Goal: Complete application form

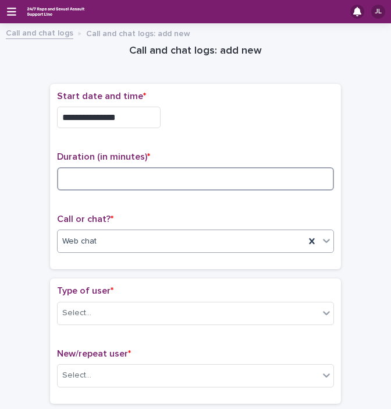
click at [154, 177] on input at bounding box center [195, 178] width 277 height 23
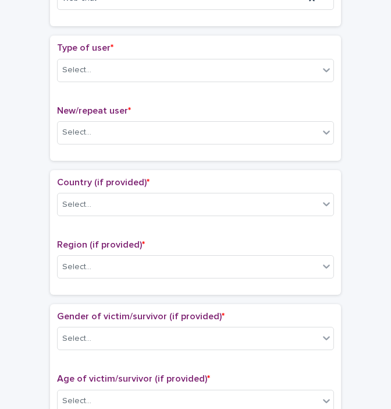
scroll to position [248, 0]
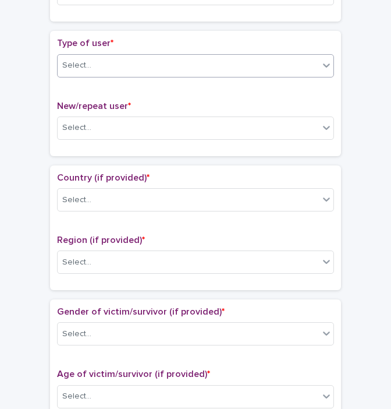
type input "**"
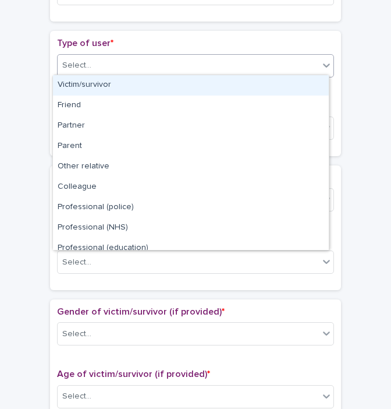
click at [237, 68] on div "Select..." at bounding box center [189, 65] width 262 height 19
click at [174, 85] on div "Victim/survivor" at bounding box center [191, 85] width 276 height 20
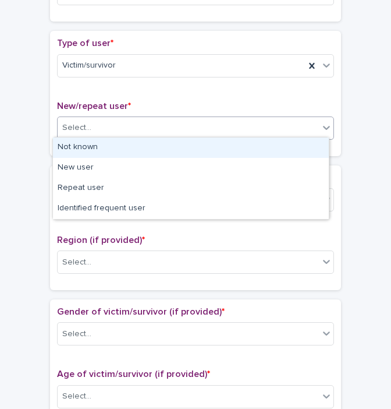
click at [125, 118] on div "Select..." at bounding box center [189, 127] width 262 height 19
click at [97, 142] on div "Not known" at bounding box center [191, 147] width 276 height 20
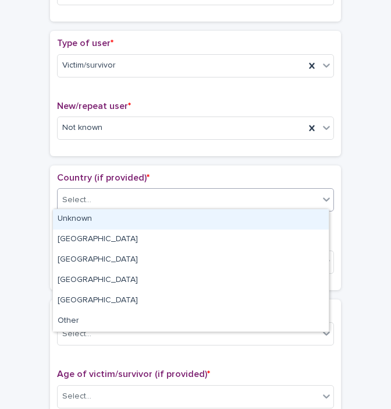
click at [88, 208] on div "Select..." at bounding box center [195, 199] width 277 height 23
click at [77, 220] on div "Unknown" at bounding box center [191, 219] width 276 height 20
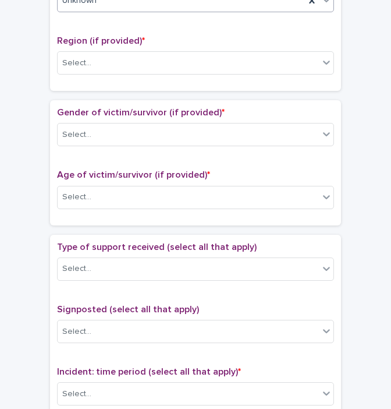
scroll to position [459, 0]
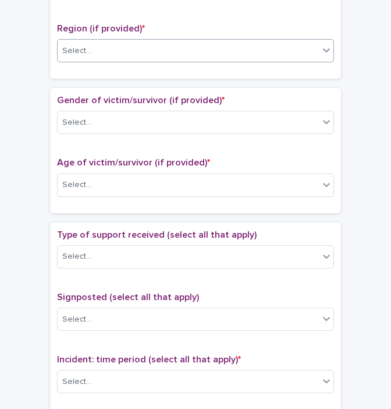
click at [144, 48] on div "Select..." at bounding box center [189, 50] width 262 height 19
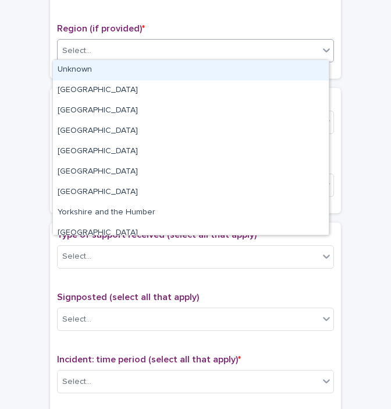
click at [94, 70] on div "Unknown" at bounding box center [191, 70] width 276 height 20
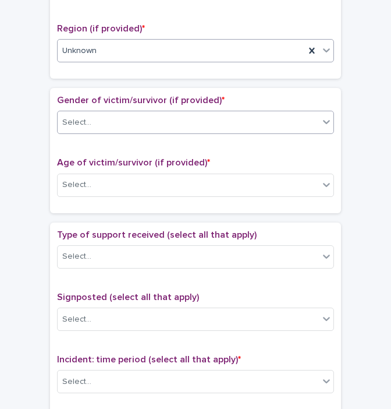
click at [93, 122] on div "Select..." at bounding box center [189, 122] width 262 height 19
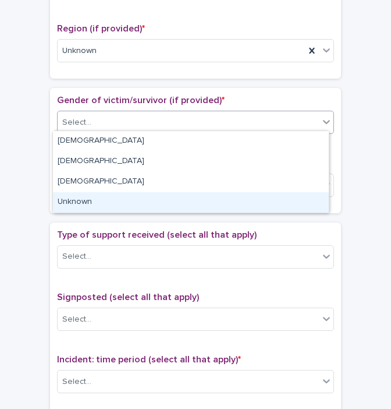
click at [92, 201] on div "Unknown" at bounding box center [191, 202] width 276 height 20
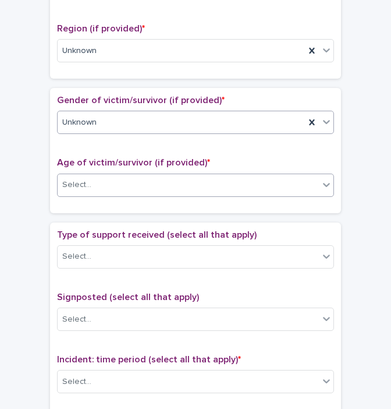
click at [103, 187] on div "Select..." at bounding box center [189, 184] width 262 height 19
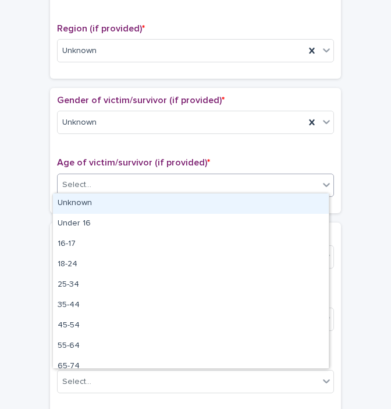
click at [77, 203] on div "Unknown" at bounding box center [191, 203] width 276 height 20
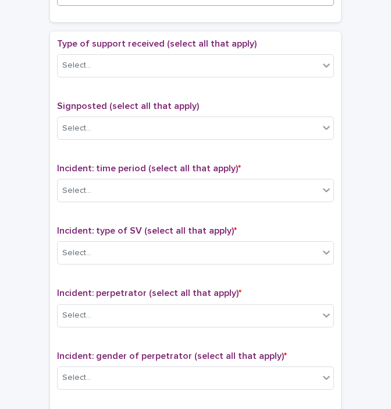
scroll to position [652, 0]
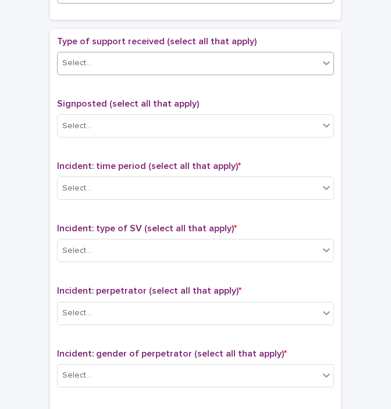
click at [154, 57] on div "Select..." at bounding box center [189, 63] width 262 height 19
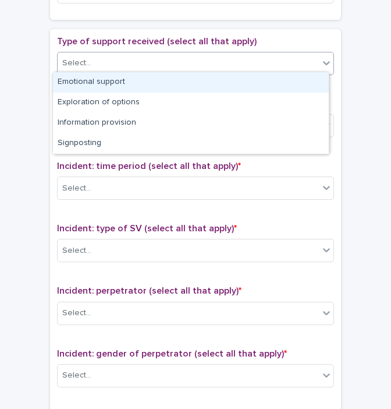
click at [100, 78] on div "Emotional support" at bounding box center [191, 82] width 276 height 20
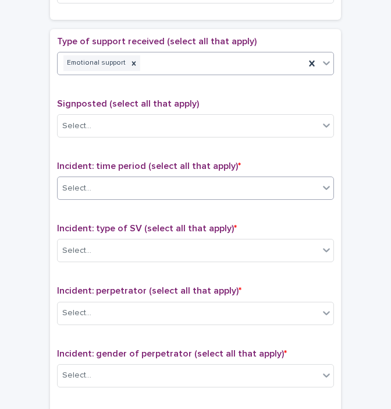
click at [93, 181] on div at bounding box center [93, 188] width 1 height 15
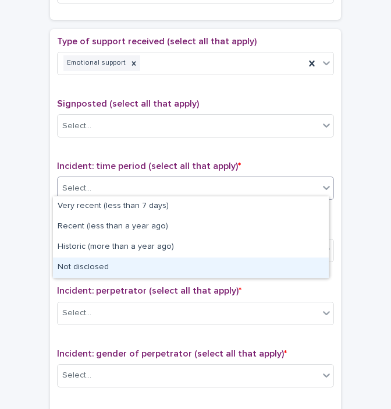
click at [81, 266] on div "Not disclosed" at bounding box center [191, 267] width 276 height 20
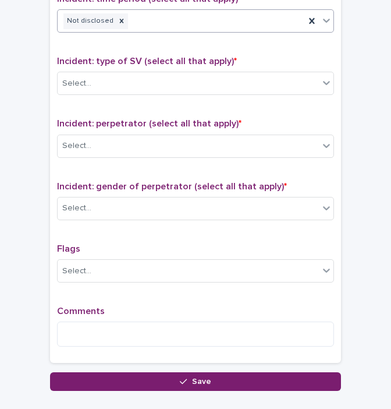
scroll to position [826, 0]
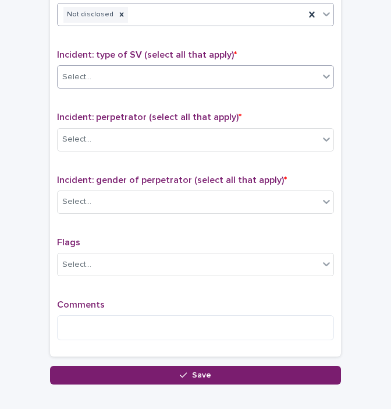
click at [184, 77] on div "Select..." at bounding box center [189, 77] width 262 height 19
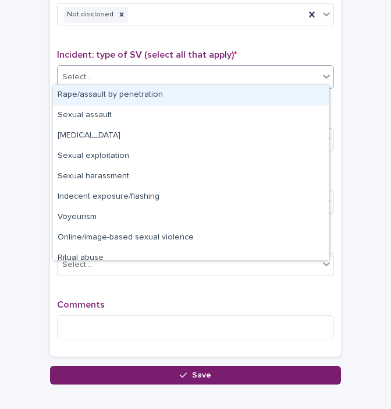
click at [146, 90] on div "Rape/assault by penetration" at bounding box center [191, 95] width 276 height 20
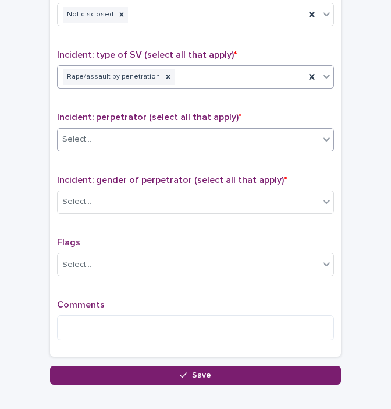
click at [103, 143] on div "Select..." at bounding box center [189, 139] width 262 height 19
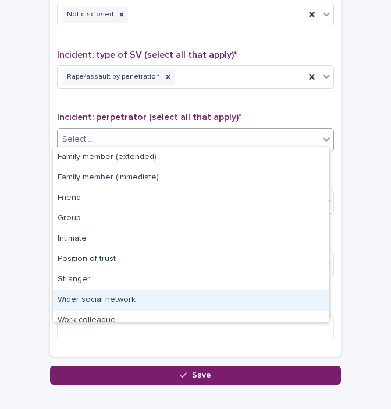
click at [112, 299] on div "Wider social network" at bounding box center [191, 300] width 276 height 20
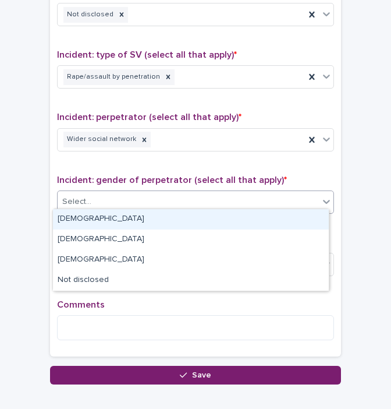
click at [196, 197] on div "Select..." at bounding box center [189, 201] width 262 height 19
click at [133, 222] on div "[DEMOGRAPHIC_DATA]" at bounding box center [191, 219] width 276 height 20
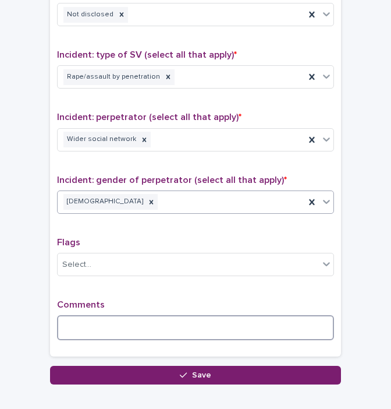
click at [99, 315] on textarea at bounding box center [195, 327] width 277 height 25
click at [110, 317] on textarea "**********" at bounding box center [195, 327] width 277 height 25
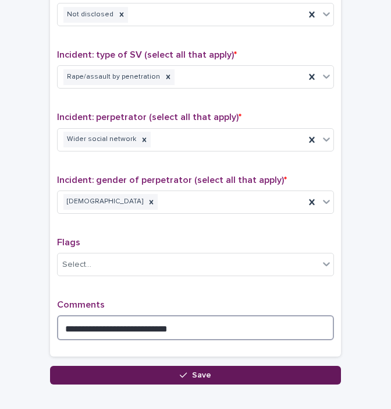
type textarea "**********"
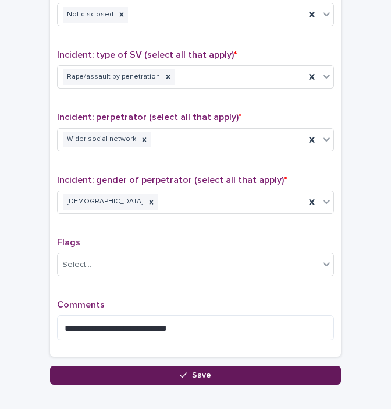
click at [146, 366] on button "Save" at bounding box center [195, 375] width 291 height 19
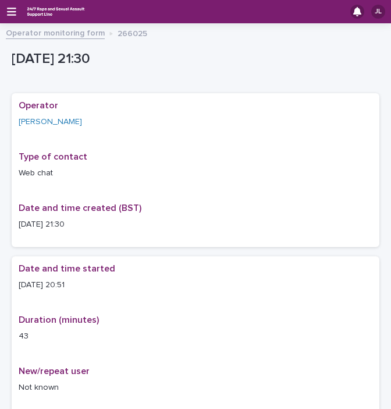
click at [34, 34] on link "Operator monitoring form" at bounding box center [55, 32] width 99 height 13
